Goal: Information Seeking & Learning: Check status

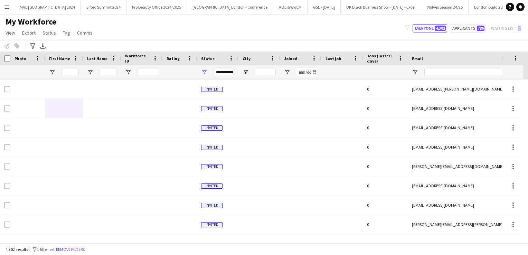
scroll to position [0, 10828]
click at [4, 6] on app-icon "Menu" at bounding box center [7, 7] width 6 height 6
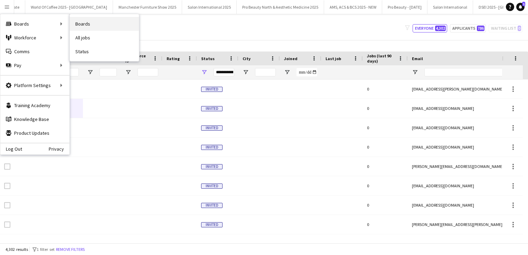
click at [82, 26] on link "Boards" at bounding box center [104, 24] width 69 height 14
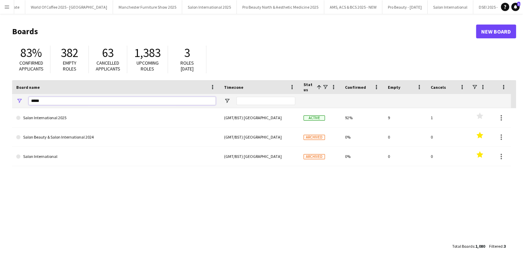
drag, startPoint x: 47, startPoint y: 101, endPoint x: 11, endPoint y: 102, distance: 35.6
click at [11, 102] on main "Boards New Board 83% Confirmed applicants 382 Empty roles 63 Cancelled applican…" at bounding box center [261, 138] width 523 height 249
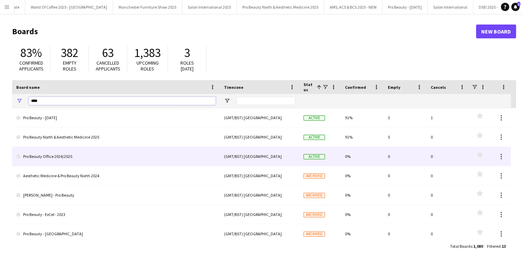
type input "***"
click at [55, 158] on link "Pro Beauty Office 2024/2025" at bounding box center [115, 156] width 199 height 19
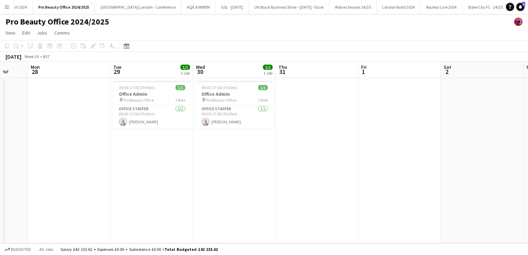
scroll to position [0, 199]
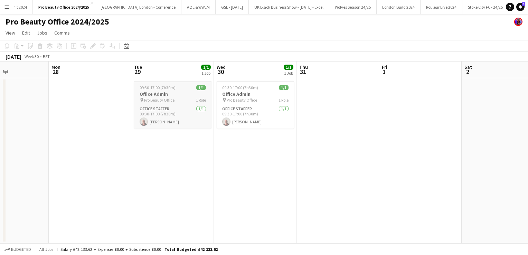
click at [166, 89] on span "09:30-17:00 (7h30m)" at bounding box center [158, 87] width 36 height 5
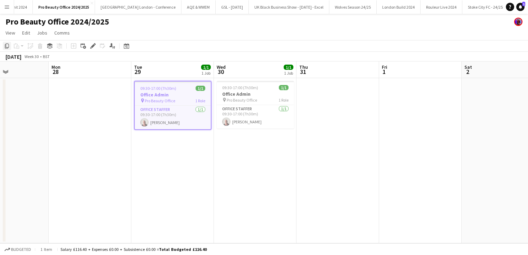
click at [8, 45] on icon "Copy" at bounding box center [7, 46] width 6 height 6
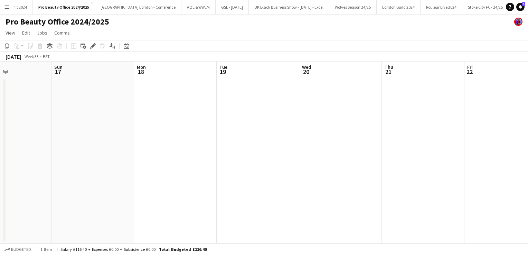
scroll to position [0, 197]
click at [247, 100] on app-date-cell at bounding box center [257, 160] width 83 height 165
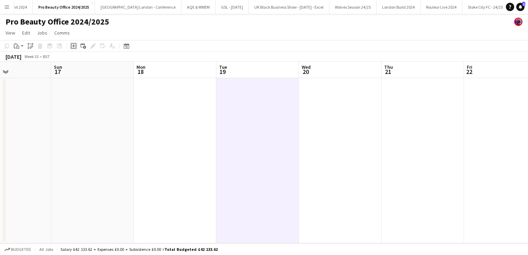
click at [73, 45] on icon "Add job" at bounding box center [74, 46] width 6 height 6
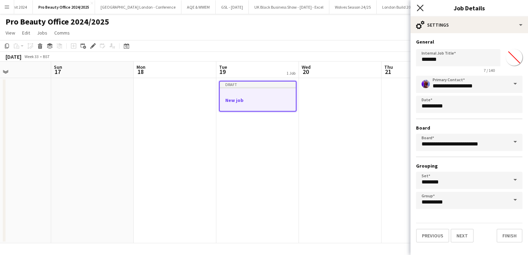
click at [422, 7] on icon "Close pop-in" at bounding box center [420, 7] width 7 height 7
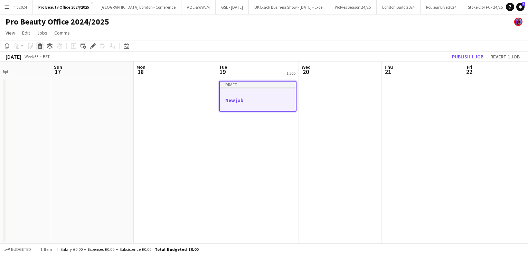
click at [41, 49] on div "Delete" at bounding box center [40, 46] width 8 height 8
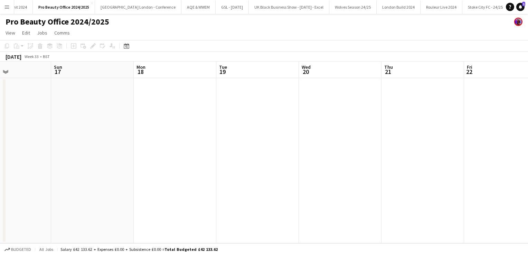
click at [249, 92] on app-date-cell at bounding box center [257, 160] width 83 height 165
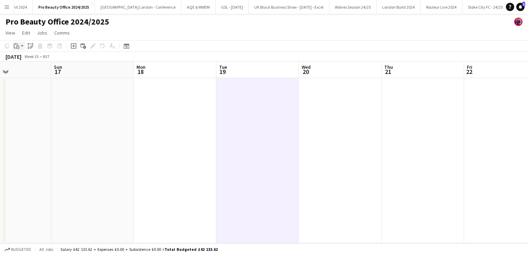
click at [16, 49] on div "Paste" at bounding box center [16, 46] width 8 height 8
click at [21, 58] on link "Paste Ctrl+V" at bounding box center [50, 59] width 65 height 6
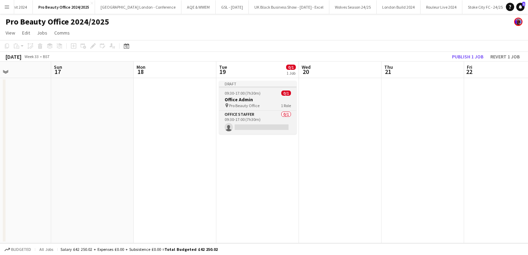
click at [245, 95] on span "09:30-17:00 (7h30m)" at bounding box center [243, 92] width 36 height 5
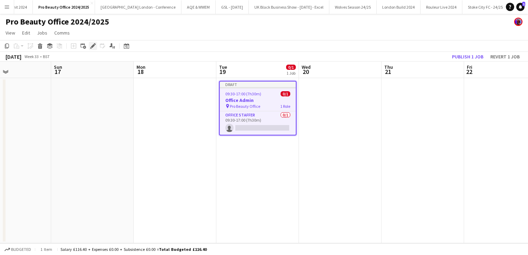
click at [89, 44] on div "Edit" at bounding box center [93, 46] width 8 height 8
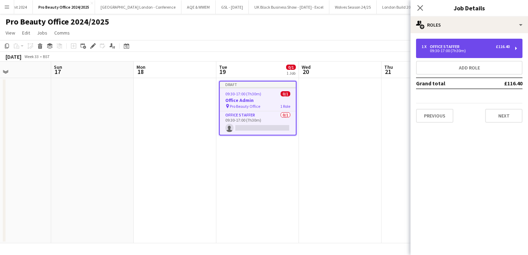
click at [467, 54] on div "1 x Office Staffer £116.40 09:30-17:00 (7h30m)" at bounding box center [469, 48] width 106 height 19
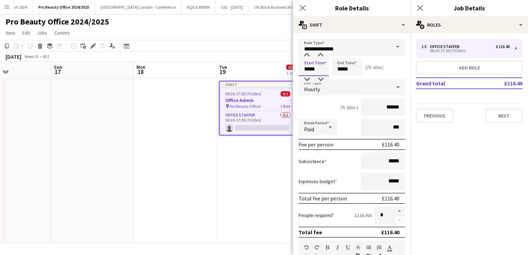
click at [323, 75] on input "*****" at bounding box center [313, 67] width 30 height 17
click at [323, 77] on div at bounding box center [321, 79] width 14 height 7
type input "*****"
click at [323, 77] on div at bounding box center [321, 79] width 14 height 7
click at [260, 151] on app-date-cell "Draft 09:30-17:00 (7h30m) 0/1 Office Admin pin Pro Beauty Office 1 Role Office …" at bounding box center [257, 160] width 83 height 165
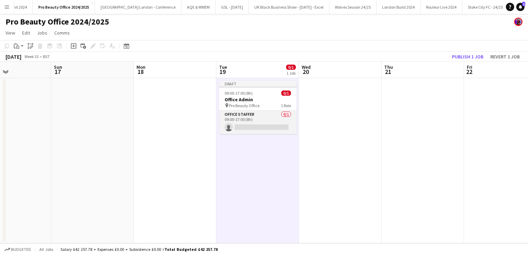
click at [257, 126] on app-card-role "Office Staffer 0/1 09:00-17:00 (8h) single-neutral-actions" at bounding box center [257, 122] width 77 height 23
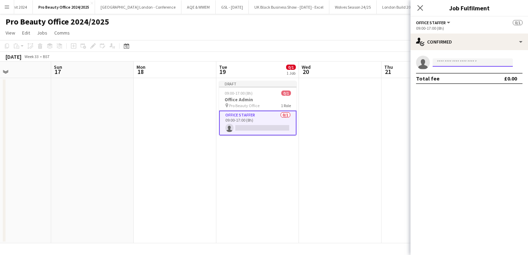
click at [454, 61] on input at bounding box center [472, 62] width 80 height 8
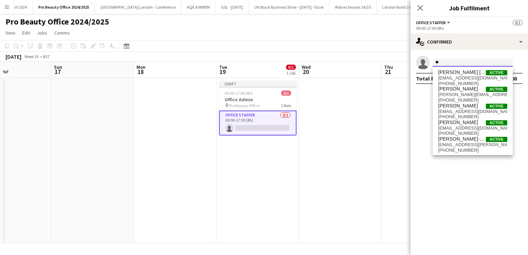
type input "*"
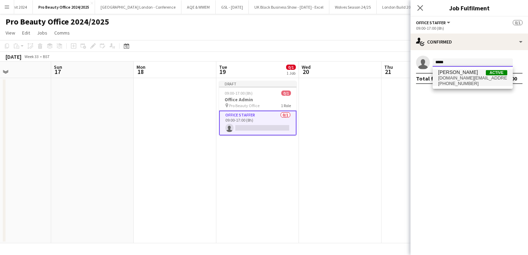
type input "*****"
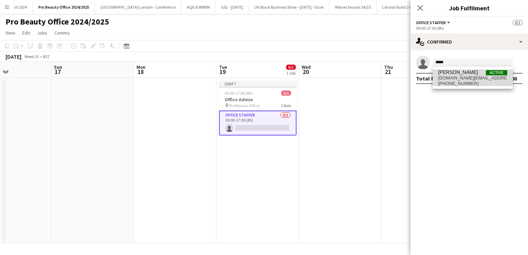
click at [457, 73] on span "[PERSON_NAME]" at bounding box center [458, 72] width 40 height 6
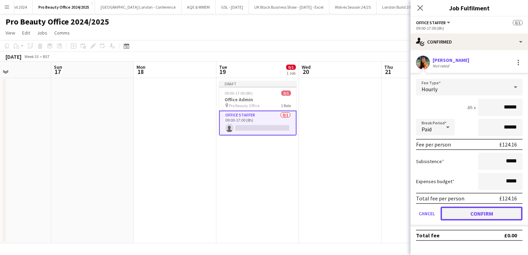
click at [470, 210] on button "Confirm" at bounding box center [481, 214] width 82 height 14
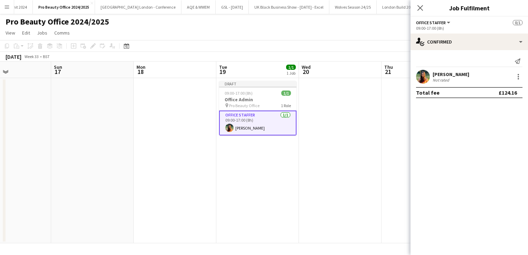
click at [323, 125] on app-date-cell at bounding box center [340, 160] width 83 height 165
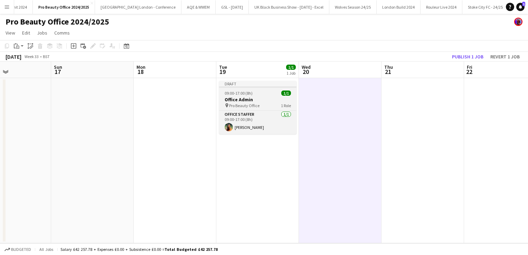
click at [251, 92] on span "09:00-17:00 (8h)" at bounding box center [239, 92] width 28 height 5
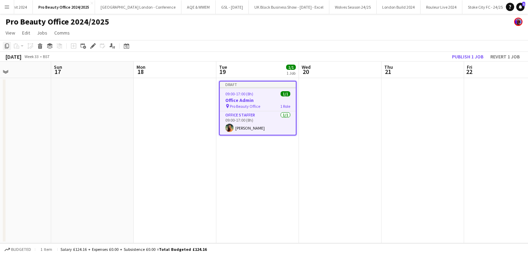
click at [8, 48] on icon at bounding box center [7, 46] width 4 height 5
click at [315, 93] on app-date-cell at bounding box center [340, 160] width 83 height 165
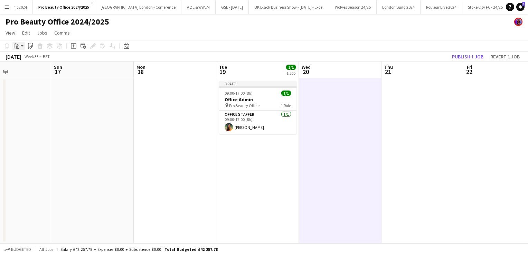
click at [17, 49] on div "Paste" at bounding box center [16, 46] width 8 height 8
click at [27, 70] on link "Paste with crew Ctrl+Shift+V" at bounding box center [50, 71] width 65 height 6
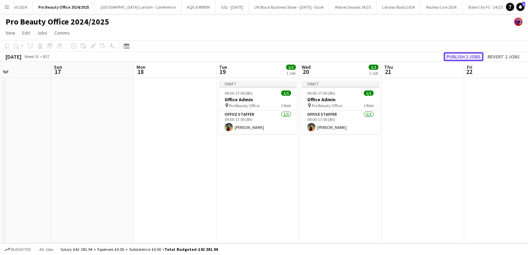
click at [467, 56] on button "Publish 2 jobs" at bounding box center [464, 56] width 40 height 9
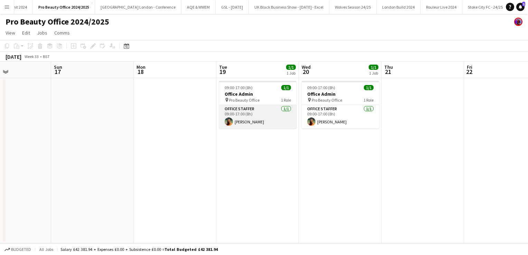
click at [228, 122] on app-user-avatar at bounding box center [229, 121] width 8 height 8
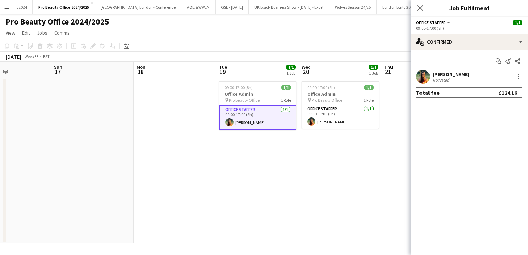
click at [424, 80] on app-user-avatar at bounding box center [423, 77] width 14 height 14
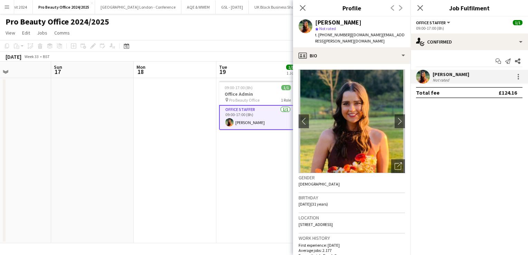
drag, startPoint x: 406, startPoint y: 35, endPoint x: 349, endPoint y: 37, distance: 56.3
click at [349, 37] on div "Elle Pollock star Not rated t. +4407938801370 | ellenie.pollock.uk@gmail.com" at bounding box center [351, 32] width 117 height 31
copy span "ellenie.pollock.uk@gmail.com"
drag, startPoint x: 346, startPoint y: 35, endPoint x: 324, endPoint y: 37, distance: 22.1
click at [324, 37] on span "t. +4407938801370" at bounding box center [333, 34] width 36 height 5
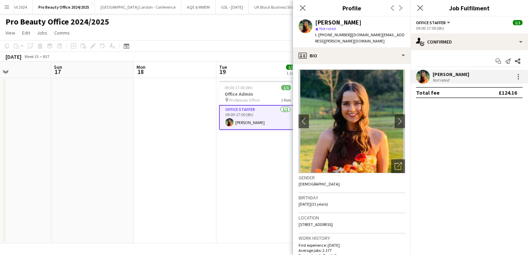
copy span "07938801370"
click at [301, 11] on icon "Close pop-in" at bounding box center [302, 7] width 7 height 7
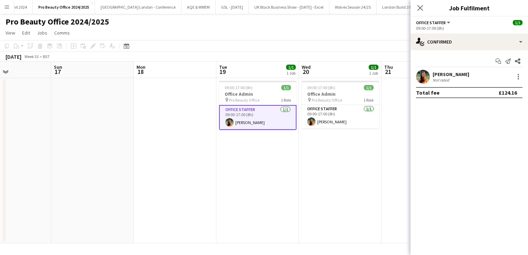
click at [7, 4] on app-icon "Menu" at bounding box center [7, 7] width 6 height 6
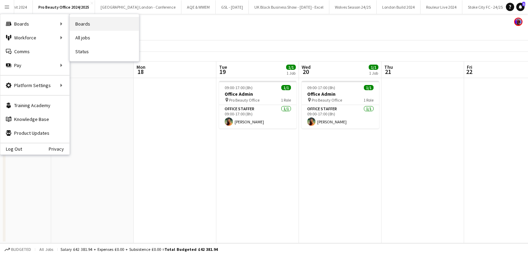
click at [80, 24] on link "Boards" at bounding box center [104, 24] width 69 height 14
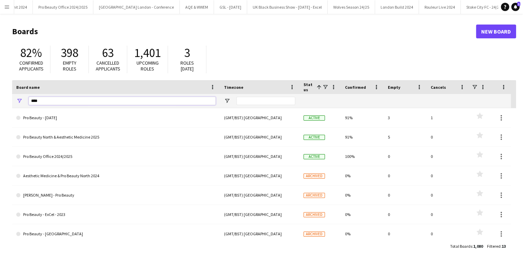
drag, startPoint x: 46, startPoint y: 98, endPoint x: 2, endPoint y: 93, distance: 44.1
click at [2, 93] on main "Boards New Board 82% Confirmed applicants 398 Empty roles 63 Cancelled applican…" at bounding box center [261, 138] width 523 height 249
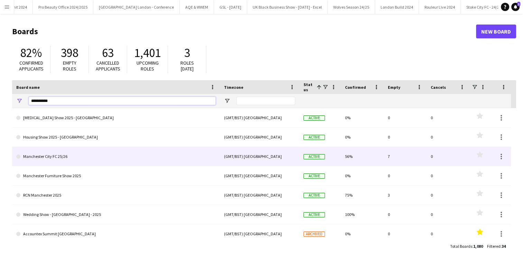
type input "**********"
click at [71, 161] on link "Manchester City FC 25/26" at bounding box center [115, 156] width 199 height 19
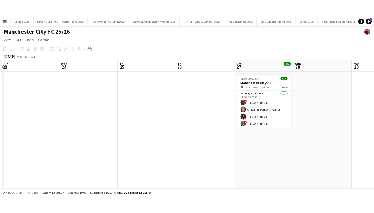
scroll to position [0, 164]
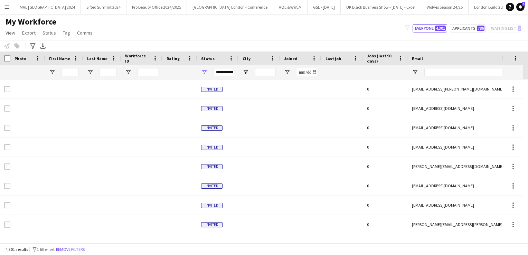
click at [8, 10] on button "Menu" at bounding box center [7, 7] width 14 height 14
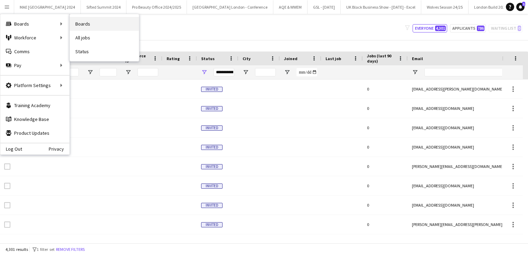
click at [73, 21] on link "Boards" at bounding box center [104, 24] width 69 height 14
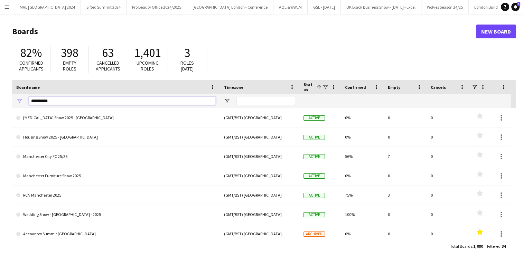
drag, startPoint x: 53, startPoint y: 104, endPoint x: 0, endPoint y: 99, distance: 53.1
click at [0, 99] on main "Boards New Board 82% Confirmed applicants 398 Empty roles 63 Cancelled applican…" at bounding box center [261, 138] width 523 height 249
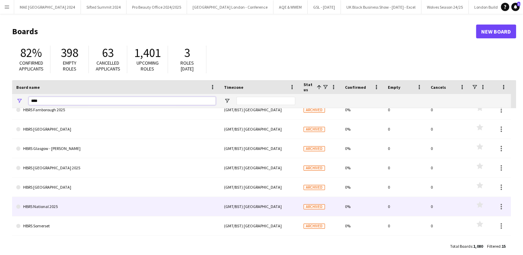
type input "****"
click at [51, 204] on link "HBRS National 2025" at bounding box center [115, 206] width 199 height 19
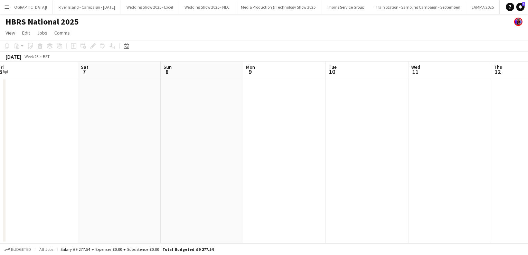
click at [13, 8] on button "Menu" at bounding box center [7, 7] width 14 height 14
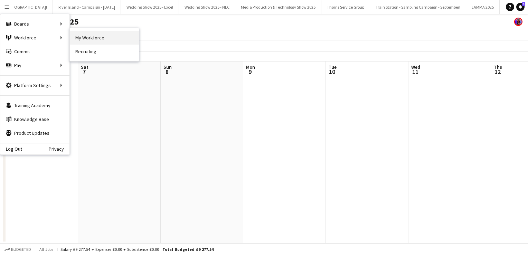
click at [87, 31] on link "My Workforce" at bounding box center [104, 38] width 69 height 14
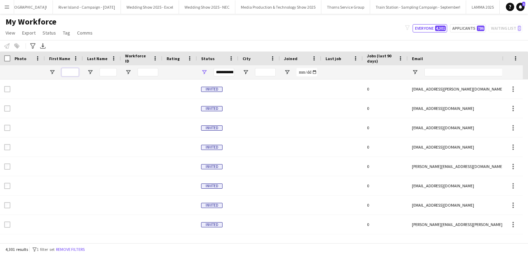
click at [74, 74] on input "First Name Filter Input" at bounding box center [69, 72] width 17 height 8
type input "******"
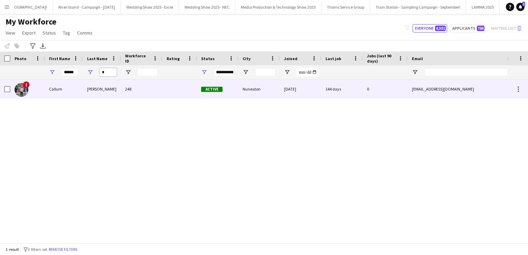
type input "*"
click at [58, 93] on div "Callum" at bounding box center [64, 88] width 38 height 19
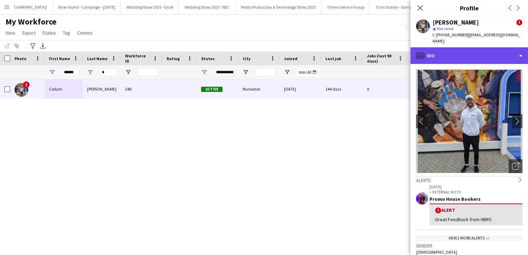
click at [451, 51] on div "profile Bio" at bounding box center [468, 55] width 117 height 17
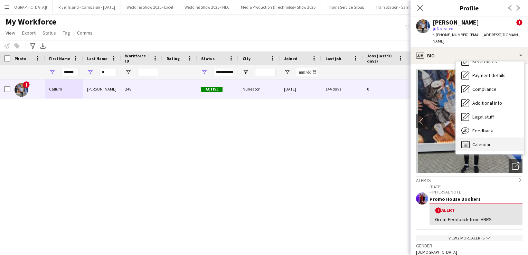
click at [481, 141] on span "Calendar" at bounding box center [481, 144] width 18 height 6
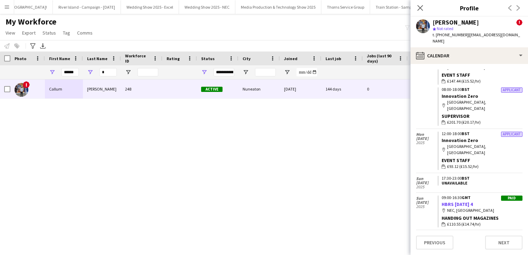
click at [467, 201] on link "HBRS [DATE] 4" at bounding box center [456, 204] width 31 height 6
click at [5, 8] on app-icon "Menu" at bounding box center [7, 7] width 6 height 6
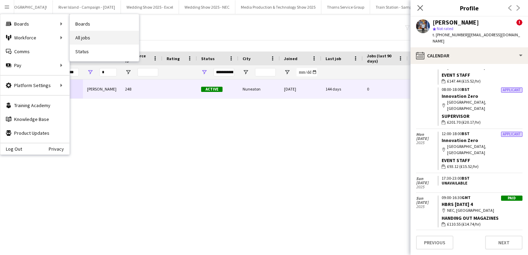
click at [90, 32] on link "All jobs" at bounding box center [104, 38] width 69 height 14
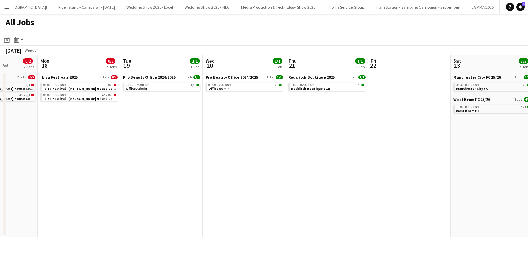
scroll to position [0, 221]
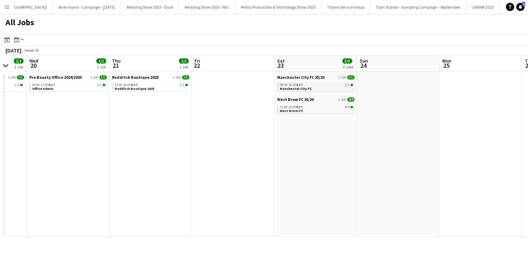
click at [300, 87] on span "Manchester City FC" at bounding box center [296, 88] width 32 height 4
click at [3, 10] on button "Menu" at bounding box center [7, 7] width 14 height 14
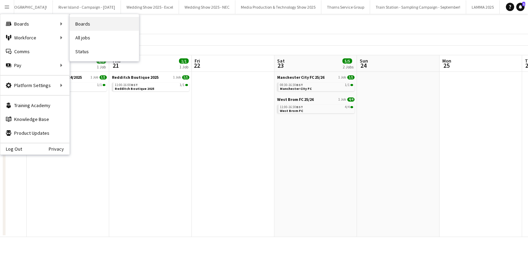
click at [88, 23] on link "Boards" at bounding box center [104, 24] width 69 height 14
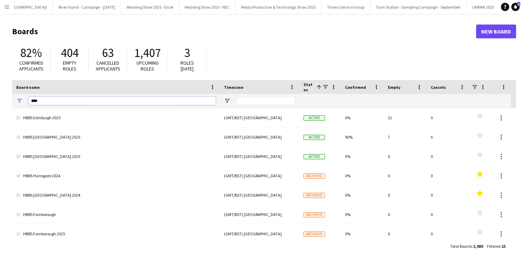
drag, startPoint x: 60, startPoint y: 99, endPoint x: 4, endPoint y: 97, distance: 56.0
click at [4, 97] on main "Boards New Board 82% Confirmed applicants 404 Empty roles 63 Cancelled applican…" at bounding box center [261, 138] width 523 height 249
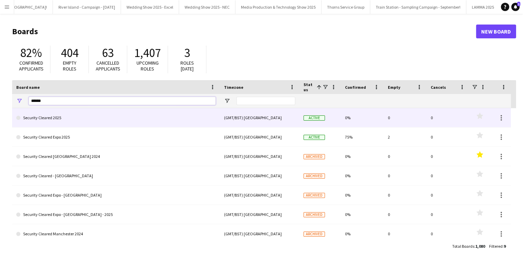
type input "******"
click at [55, 116] on link "Security Cleared 2025" at bounding box center [115, 117] width 199 height 19
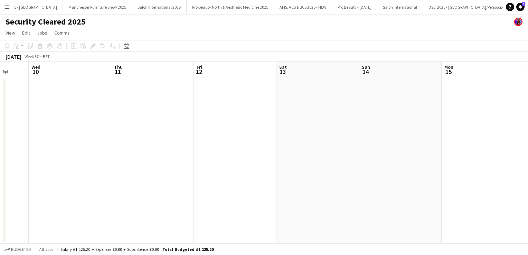
scroll to position [0, 236]
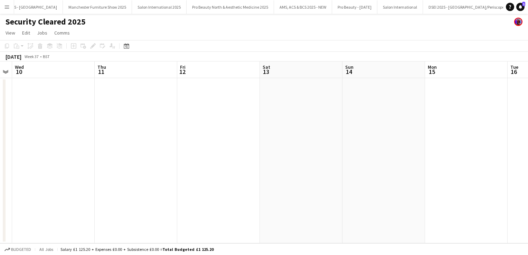
click at [4, 0] on button "Menu" at bounding box center [7, 7] width 14 height 14
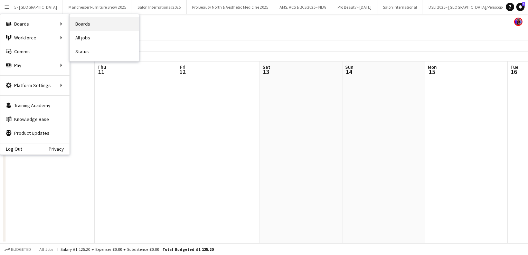
click at [83, 23] on link "Boards" at bounding box center [104, 24] width 69 height 14
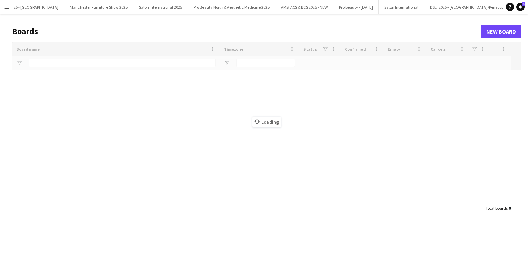
type input "******"
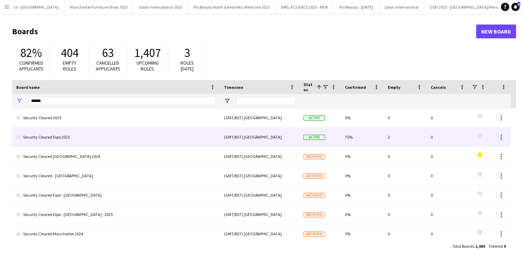
click at [62, 135] on link "Security Cleared Expo 2025" at bounding box center [115, 136] width 199 height 19
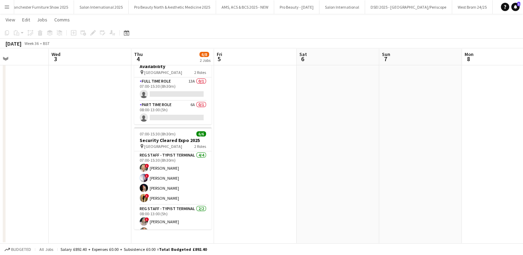
click at [5, 6] on app-icon "Menu" at bounding box center [7, 7] width 6 height 6
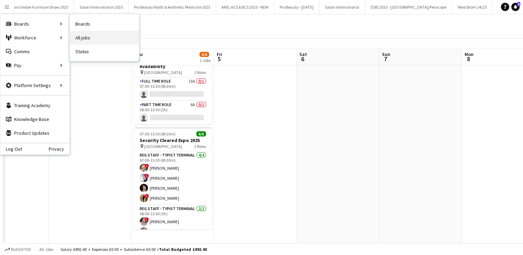
click at [86, 35] on link "All jobs" at bounding box center [104, 38] width 69 height 14
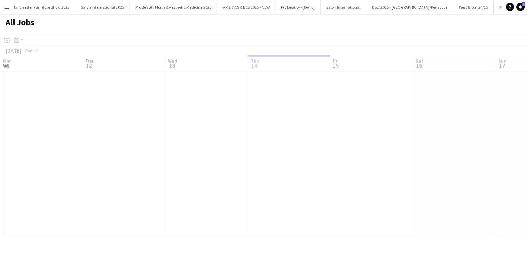
scroll to position [0, 165]
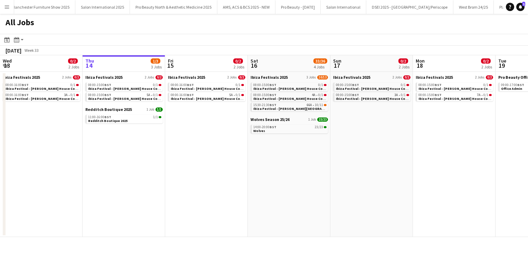
drag, startPoint x: 7, startPoint y: 13, endPoint x: 4, endPoint y: 9, distance: 5.4
click at [4, 9] on button "Menu" at bounding box center [7, 7] width 14 height 14
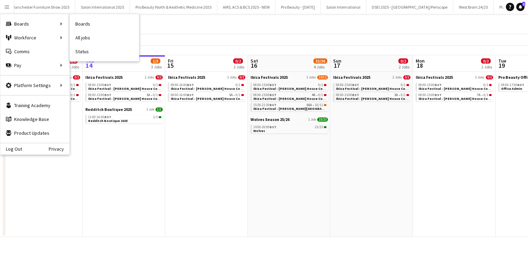
drag, startPoint x: 4, startPoint y: 9, endPoint x: 89, endPoint y: 28, distance: 87.5
click at [14, 14] on app-user-menu "Menu Boards Boards Boards All jobs Status Workforce Workforce My Workforce Recr…" at bounding box center [7, 7] width 14 height 14
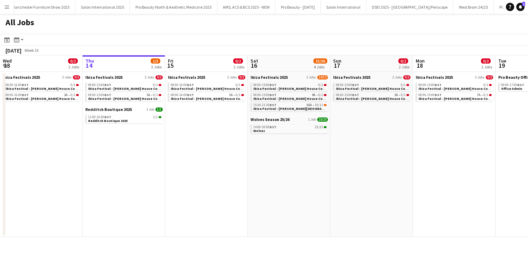
click at [89, 28] on div "All Jobs" at bounding box center [264, 24] width 528 height 20
drag, startPoint x: 0, startPoint y: 7, endPoint x: 4, endPoint y: 7, distance: 4.5
click at [4, 7] on button "Menu" at bounding box center [7, 7] width 14 height 14
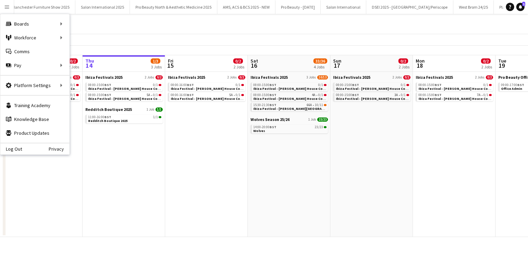
click at [4, 7] on app-icon "Menu" at bounding box center [7, 7] width 6 height 6
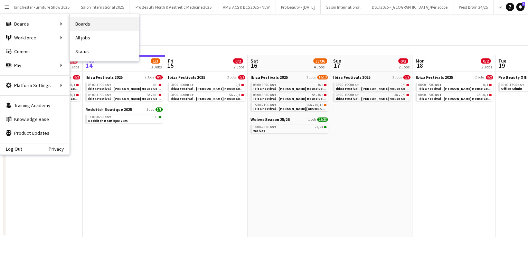
click at [105, 27] on link "Boards" at bounding box center [104, 24] width 69 height 14
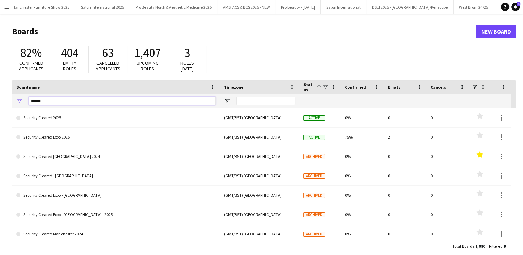
drag, startPoint x: 48, startPoint y: 101, endPoint x: 20, endPoint y: 93, distance: 29.3
click at [20, 93] on div "Board name Timezone Status 1 Confirmed" at bounding box center [264, 94] width 504 height 28
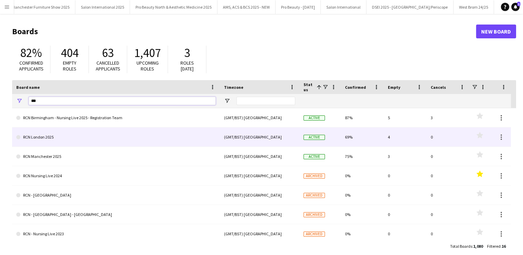
type input "***"
click at [47, 133] on link "RCN London 2025" at bounding box center [115, 136] width 199 height 19
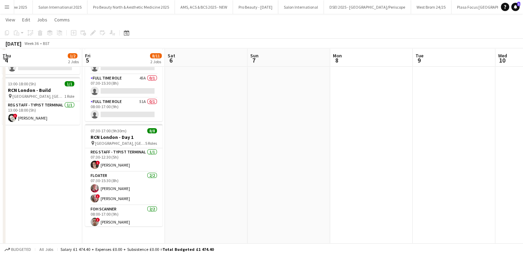
scroll to position [57, 0]
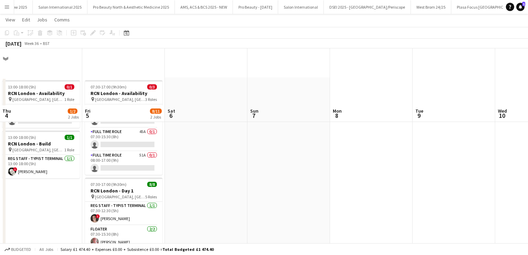
scroll to position [0, 10976]
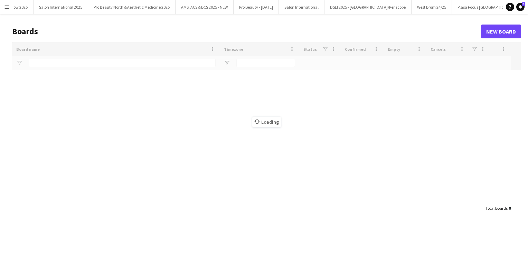
type input "***"
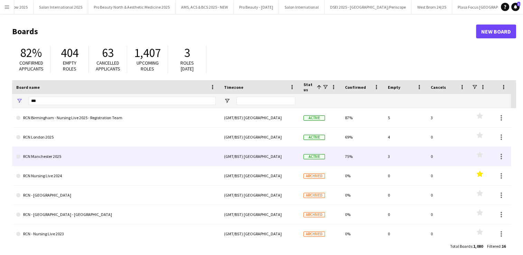
click at [62, 158] on link "RCN Manchester 2025" at bounding box center [115, 156] width 199 height 19
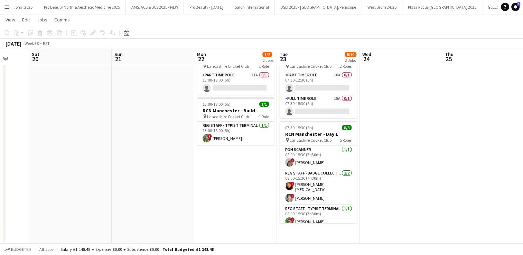
scroll to position [69, 0]
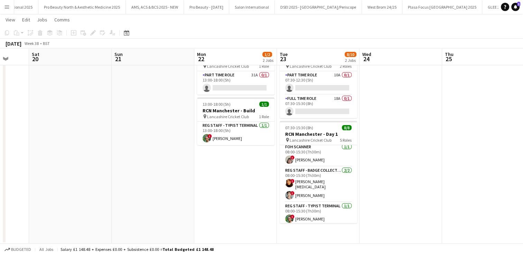
click at [4, 9] on button "Menu" at bounding box center [7, 7] width 14 height 14
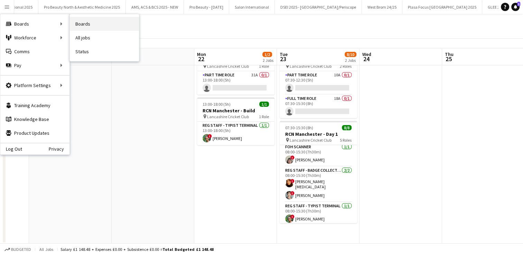
click at [84, 23] on link "Boards" at bounding box center [104, 24] width 69 height 14
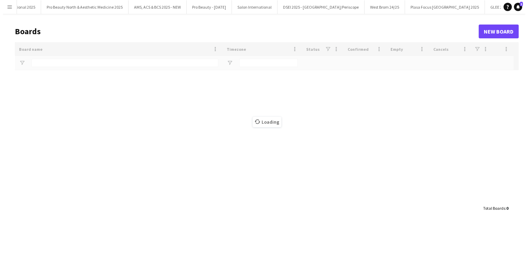
scroll to position [0, 11025]
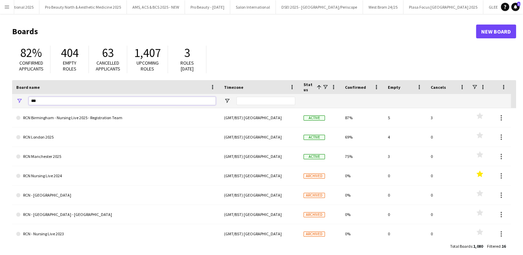
drag, startPoint x: 42, startPoint y: 102, endPoint x: 15, endPoint y: 98, distance: 27.6
click at [15, 98] on div "***" at bounding box center [116, 101] width 208 height 14
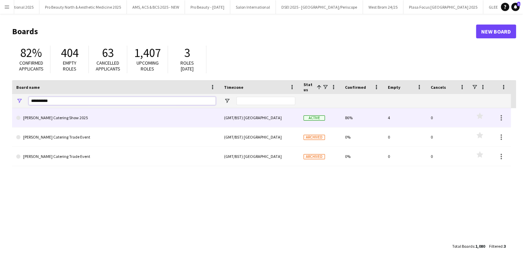
type input "**********"
click at [55, 117] on link "[PERSON_NAME] Catering Show 2025" at bounding box center [115, 117] width 199 height 19
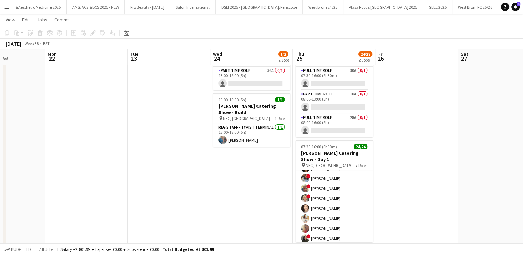
scroll to position [139, 0]
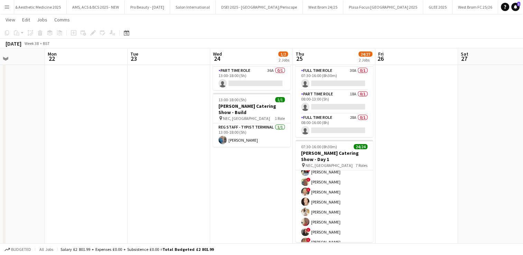
click at [6, 11] on button "Menu" at bounding box center [7, 7] width 14 height 14
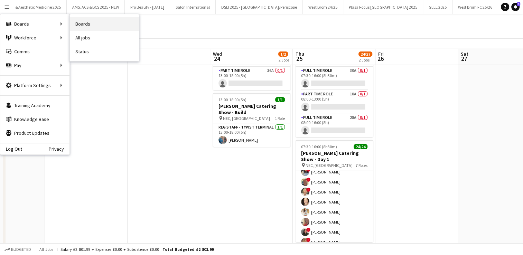
click at [82, 22] on link "Boards" at bounding box center [104, 24] width 69 height 14
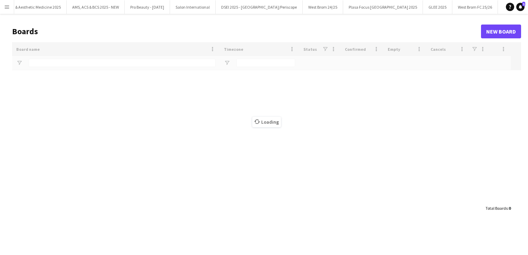
scroll to position [0, 11084]
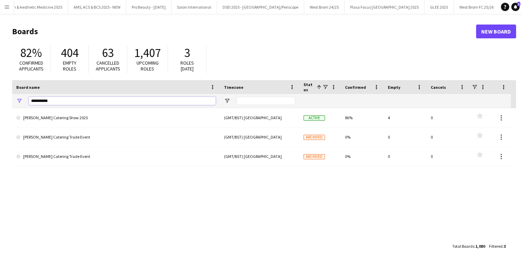
drag, startPoint x: 53, startPoint y: 99, endPoint x: 0, endPoint y: 96, distance: 52.9
click at [0, 96] on main "Boards New Board 82% Confirmed applicants 404 Empty roles 63 Cancelled applican…" at bounding box center [261, 138] width 523 height 249
type input "*"
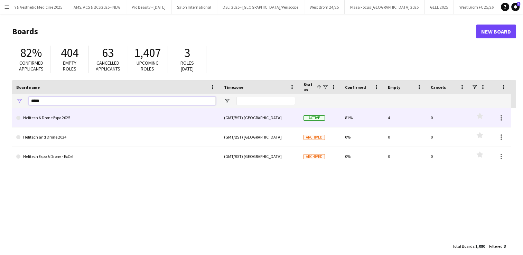
type input "*****"
click at [59, 116] on link "Helitech & Drone Expo 2025" at bounding box center [115, 117] width 199 height 19
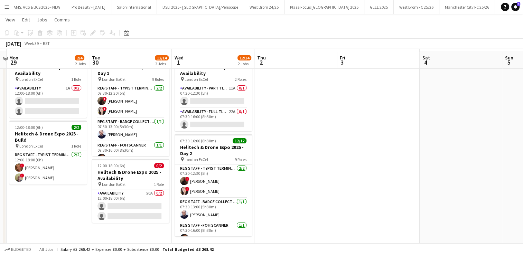
scroll to position [32, 0]
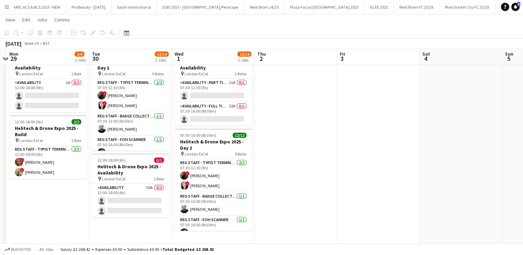
click at [3, 3] on button "Menu" at bounding box center [7, 7] width 14 height 14
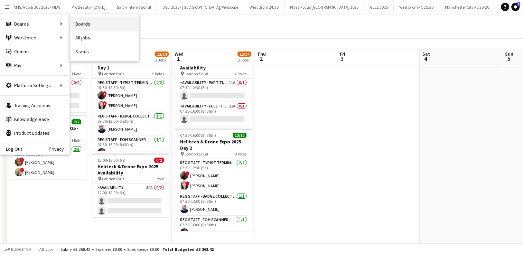
click at [84, 27] on link "Boards" at bounding box center [104, 24] width 69 height 14
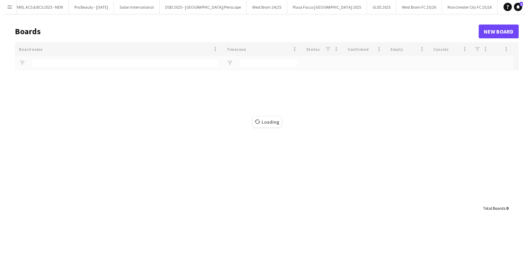
scroll to position [0, 11142]
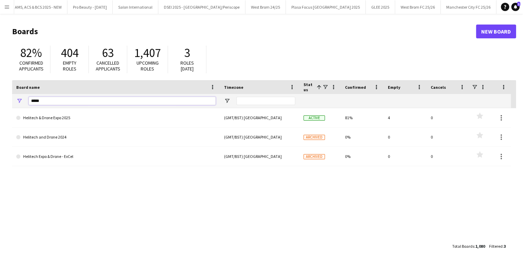
drag, startPoint x: 44, startPoint y: 103, endPoint x: 9, endPoint y: 101, distance: 35.3
click at [9, 101] on main "Boards New Board 82% Confirmed applicants 404 Empty roles 63 Cancelled applican…" at bounding box center [261, 138] width 523 height 249
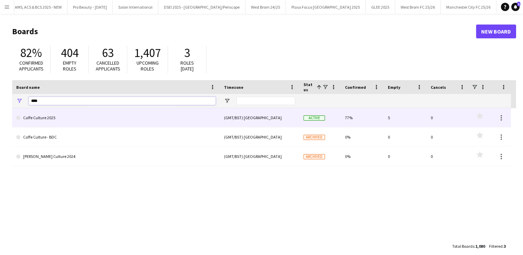
type input "****"
click at [44, 117] on link "Caffe Culture 2025" at bounding box center [115, 117] width 199 height 19
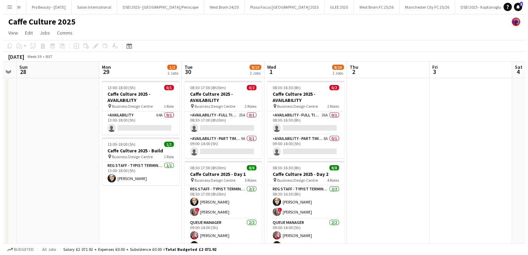
scroll to position [0, 329]
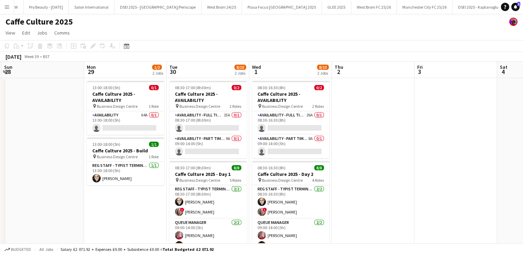
click at [9, 4] on app-icon "Menu" at bounding box center [7, 7] width 6 height 6
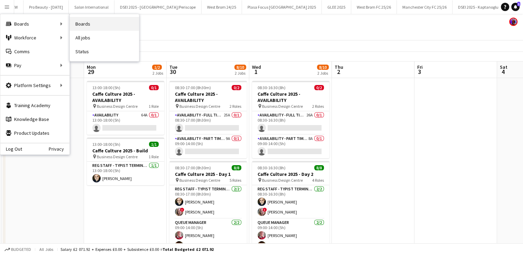
click at [88, 23] on link "Boards" at bounding box center [104, 24] width 69 height 14
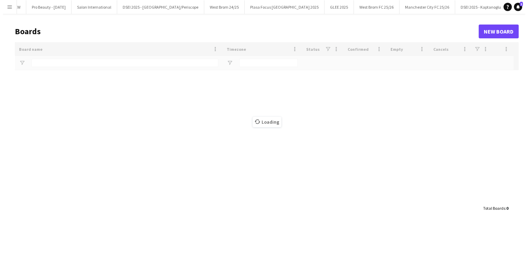
scroll to position [0, 11185]
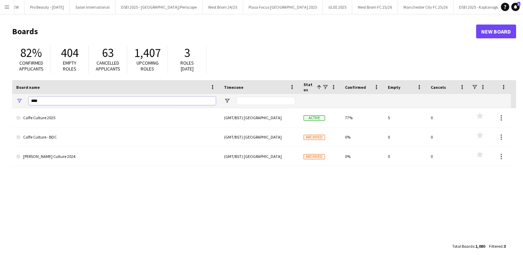
drag, startPoint x: 45, startPoint y: 100, endPoint x: 13, endPoint y: 100, distance: 32.5
click at [13, 100] on div "****" at bounding box center [116, 101] width 208 height 14
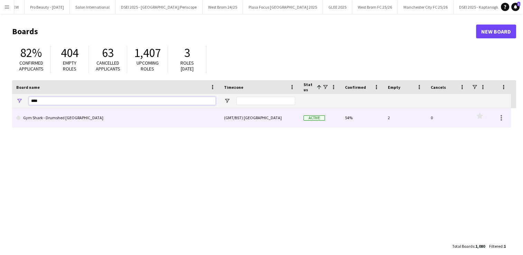
type input "***"
click at [50, 118] on link "Gym Shark - Drumshed [GEOGRAPHIC_DATA]" at bounding box center [115, 117] width 199 height 19
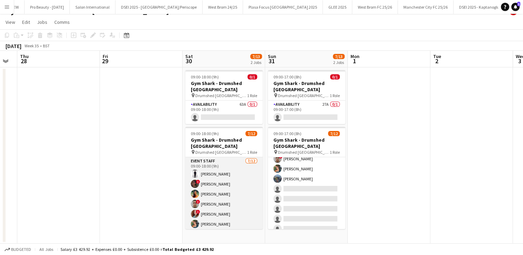
scroll to position [55, 0]
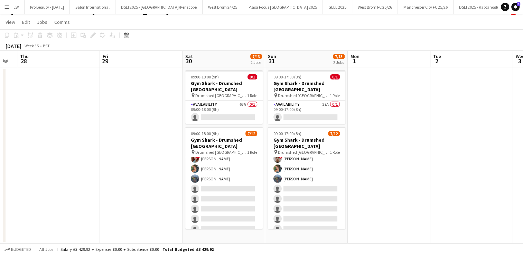
click at [6, 3] on button "Menu" at bounding box center [7, 7] width 14 height 14
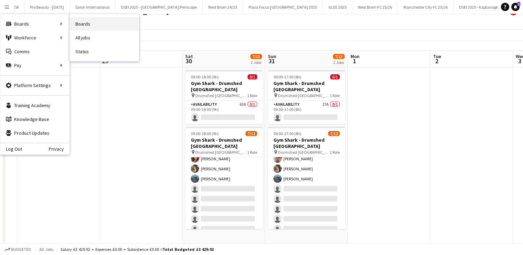
click at [82, 22] on link "Boards" at bounding box center [104, 24] width 69 height 14
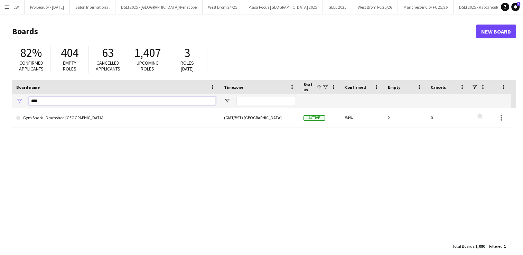
drag, startPoint x: 45, startPoint y: 101, endPoint x: 12, endPoint y: 100, distance: 33.2
click at [12, 100] on div "***" at bounding box center [116, 101] width 208 height 14
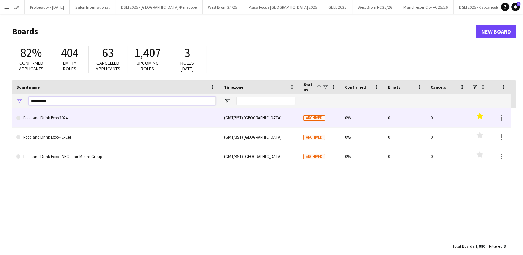
type input "********"
click at [36, 116] on link "Food and Drink Expo 2024" at bounding box center [115, 117] width 199 height 19
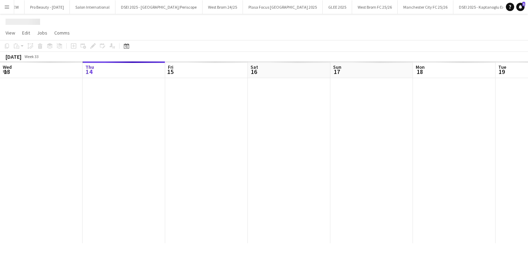
scroll to position [0, 11243]
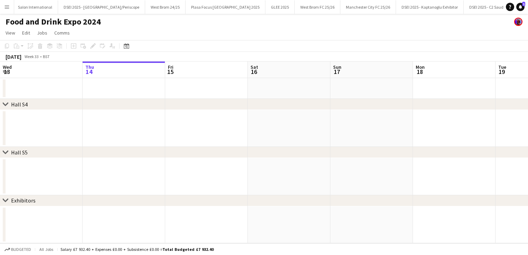
click at [5, 9] on app-icon "Menu" at bounding box center [7, 7] width 6 height 6
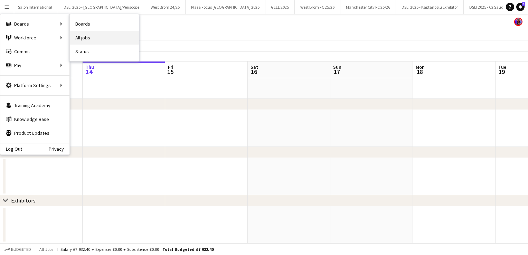
click at [87, 36] on link "All jobs" at bounding box center [104, 38] width 69 height 14
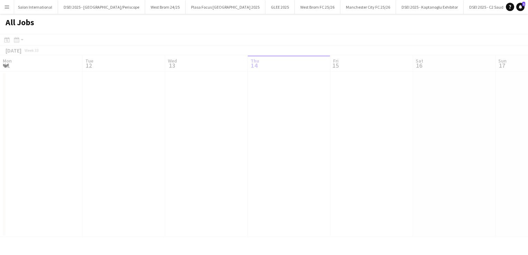
scroll to position [0, 165]
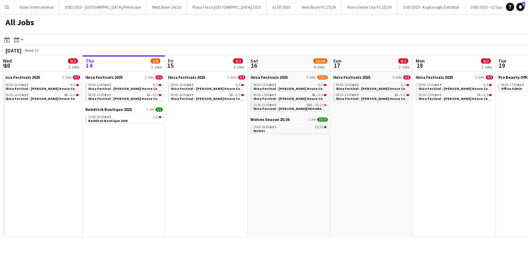
click at [3, 8] on button "Menu" at bounding box center [7, 7] width 14 height 14
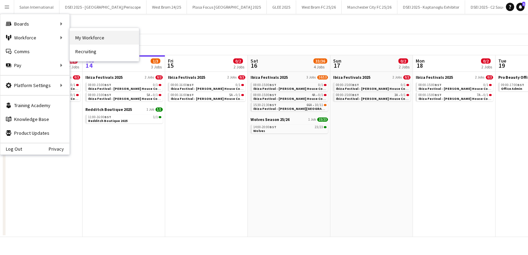
click at [74, 37] on link "My Workforce" at bounding box center [104, 38] width 69 height 14
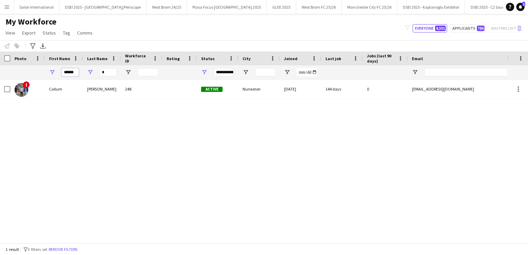
drag, startPoint x: 76, startPoint y: 72, endPoint x: 49, endPoint y: 69, distance: 27.0
click at [49, 69] on div "******" at bounding box center [64, 72] width 38 height 14
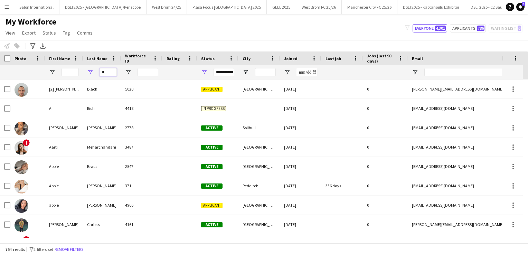
click at [110, 75] on input "*" at bounding box center [107, 72] width 17 height 8
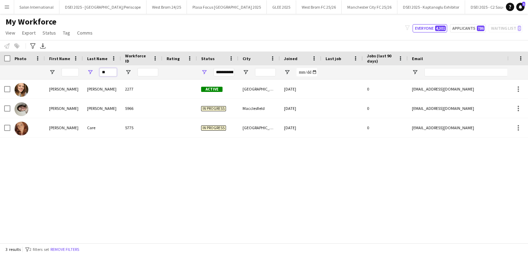
type input "*"
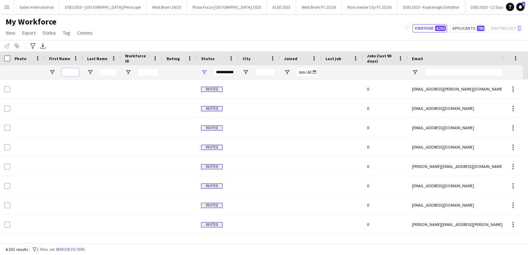
click at [72, 71] on input "First Name Filter Input" at bounding box center [69, 72] width 17 height 8
type input "****"
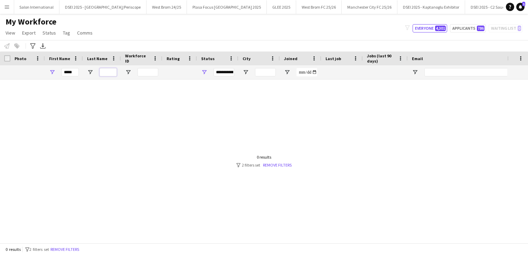
click at [113, 72] on input "Last Name Filter Input" at bounding box center [107, 72] width 17 height 8
type input "**"
click at [75, 72] on input "****" at bounding box center [69, 72] width 17 height 8
type input "*"
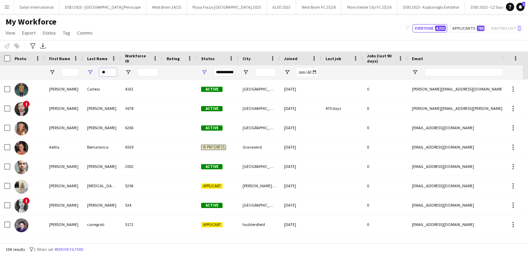
click at [116, 72] on input "**" at bounding box center [107, 72] width 17 height 8
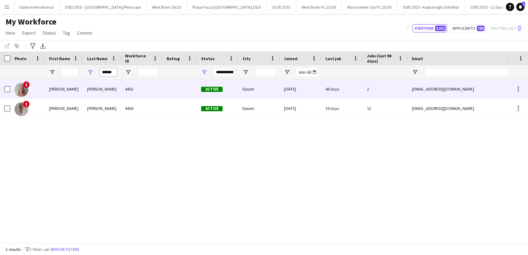
type input "******"
click at [98, 93] on div "[PERSON_NAME]" at bounding box center [102, 88] width 38 height 19
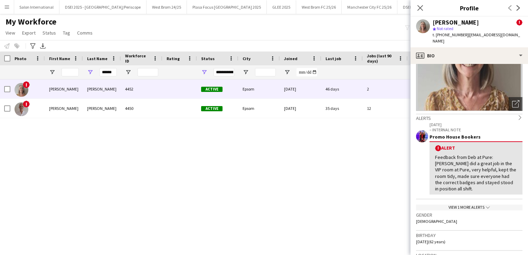
scroll to position [65, 0]
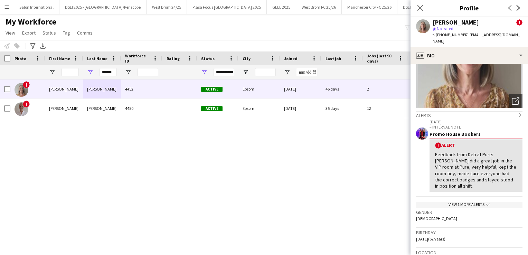
click at [460, 202] on div "View 1 more alerts chevron-down" at bounding box center [469, 205] width 106 height 6
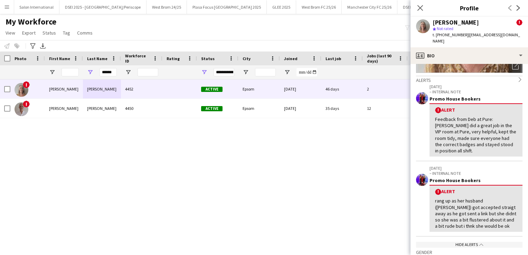
scroll to position [0, 0]
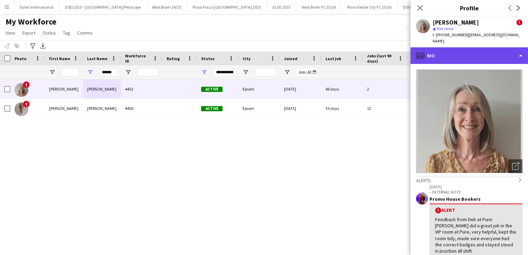
click at [513, 47] on div "profile Bio" at bounding box center [468, 55] width 117 height 17
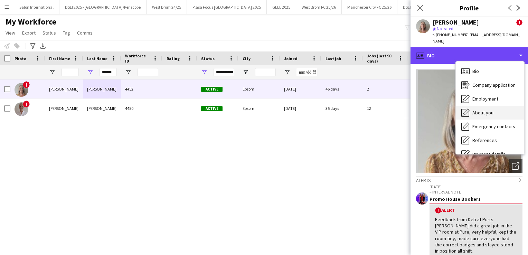
scroll to position [79, 0]
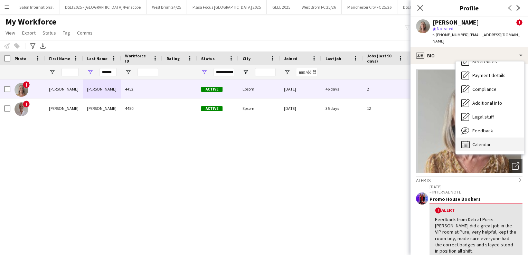
click at [486, 142] on div "Calendar Calendar" at bounding box center [490, 144] width 68 height 14
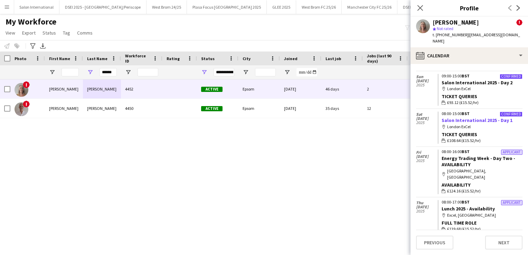
scroll to position [0, 0]
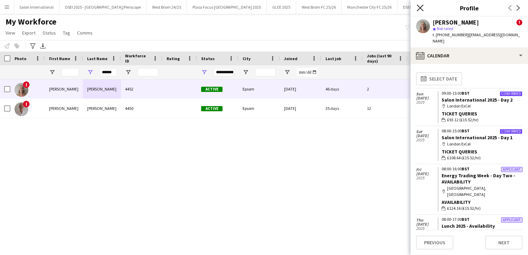
click at [420, 8] on icon at bounding box center [420, 7] width 7 height 7
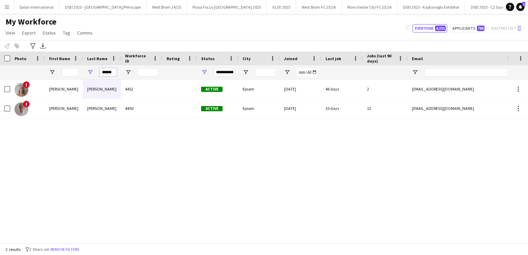
drag, startPoint x: 112, startPoint y: 72, endPoint x: 79, endPoint y: 68, distance: 33.4
click at [79, 68] on div "******" at bounding box center [374, 72] width 749 height 14
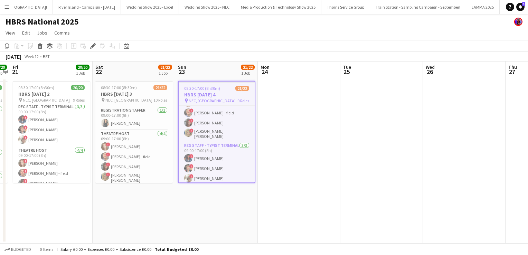
scroll to position [243, 0]
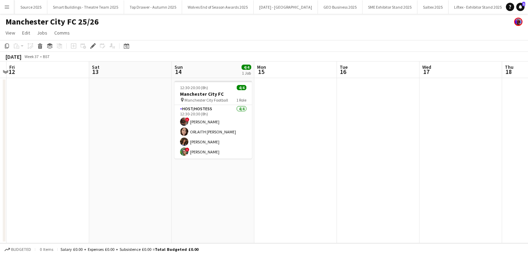
scroll to position [0, 324]
